Goal: Information Seeking & Learning: Learn about a topic

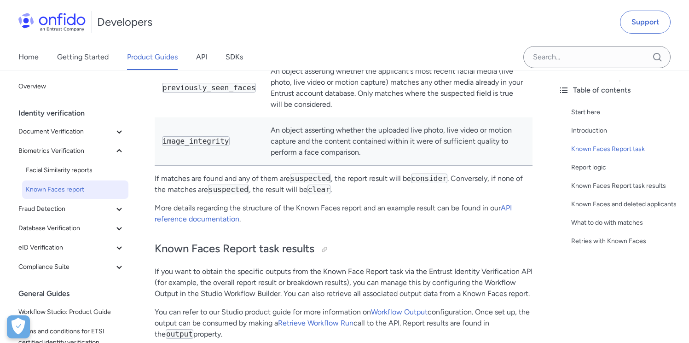
scroll to position [1140, 0]
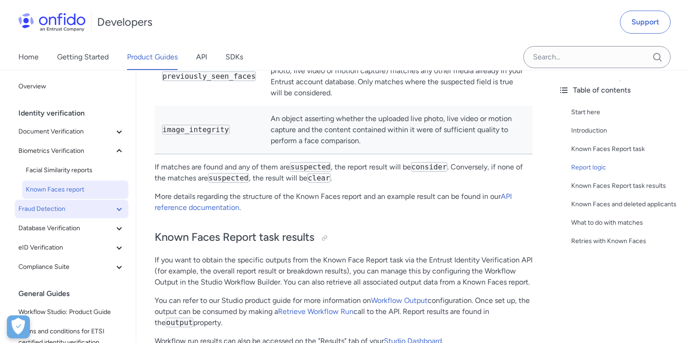
click at [81, 210] on span "Fraud Detection" at bounding box center [65, 209] width 95 height 11
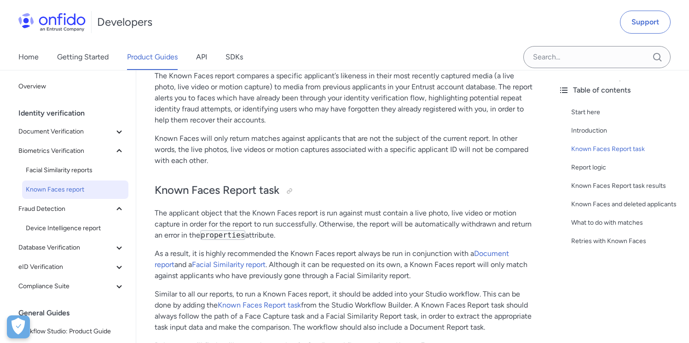
scroll to position [170, 0]
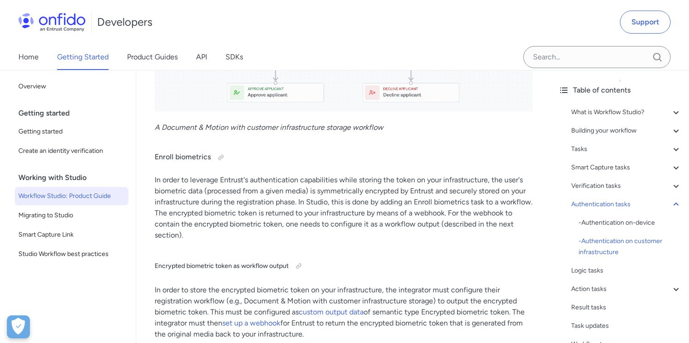
scroll to position [10591, 0]
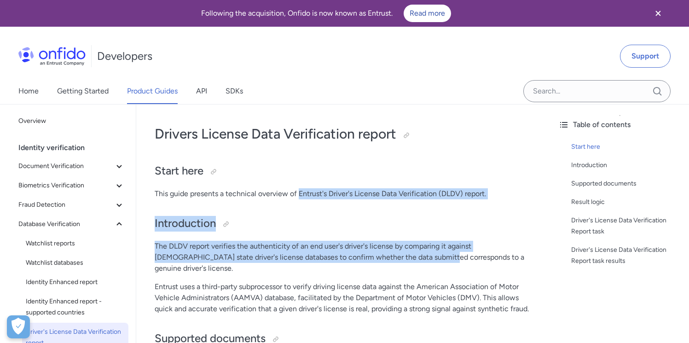
drag, startPoint x: 299, startPoint y: 192, endPoint x: 390, endPoint y: 258, distance: 113.1
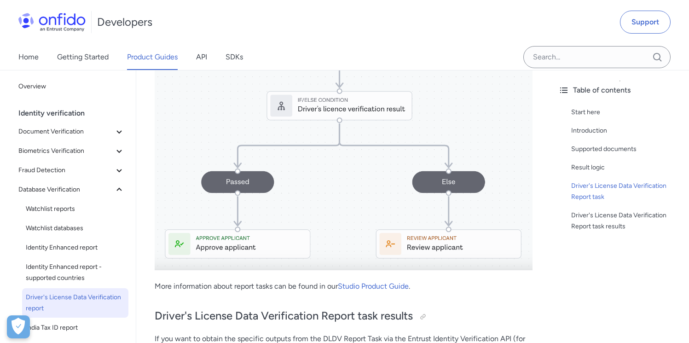
scroll to position [1168, 0]
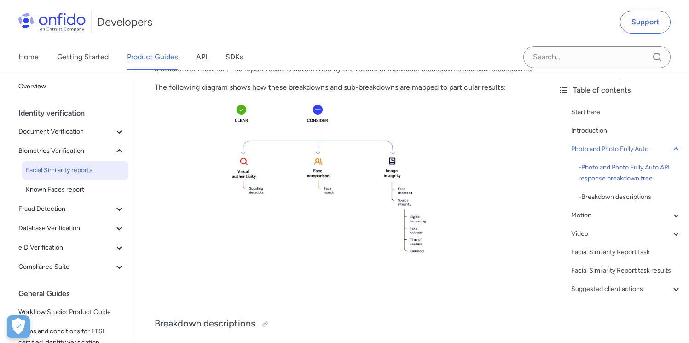
scroll to position [470, 0]
click at [114, 196] on link "Known Faces report" at bounding box center [75, 190] width 106 height 18
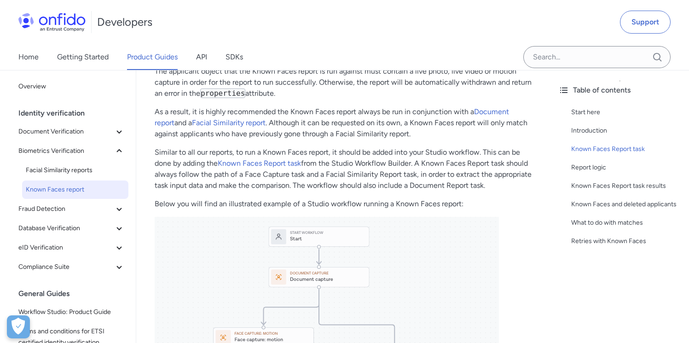
scroll to position [313, 0]
